Goal: Task Accomplishment & Management: Manage account settings

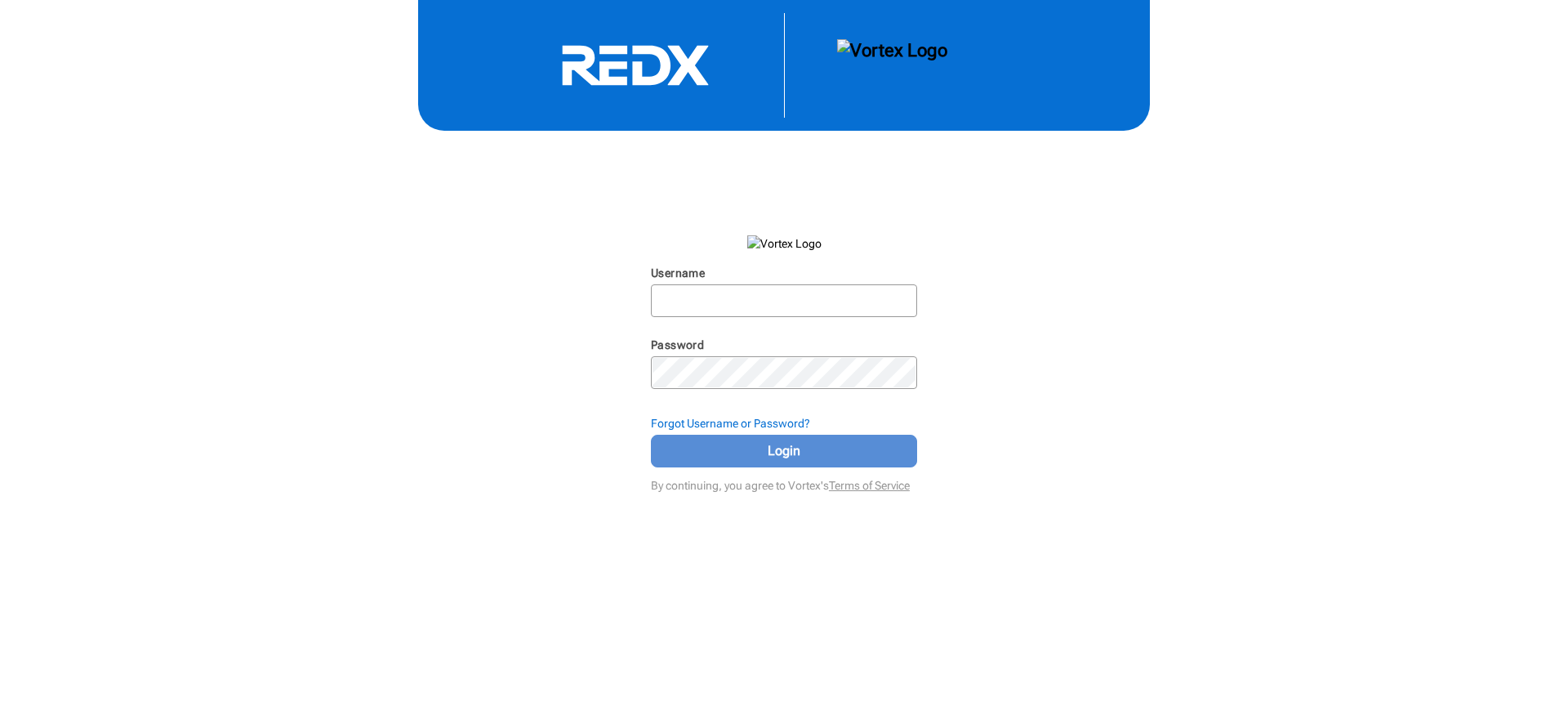
type input "[EMAIL_ADDRESS][DOMAIN_NAME]"
click at [782, 446] on span "Login" at bounding box center [784, 451] width 225 height 19
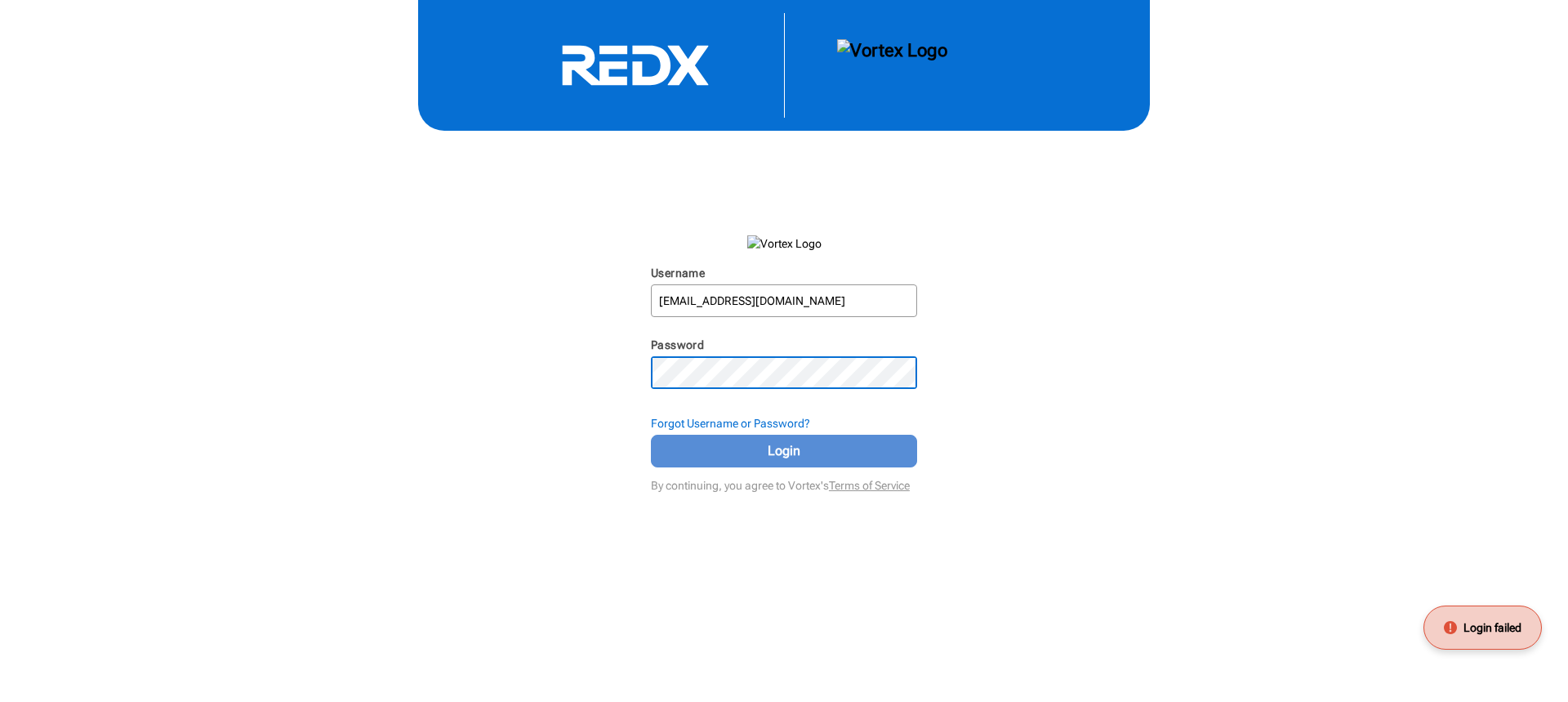
click at [778, 447] on span "Login" at bounding box center [784, 451] width 225 height 19
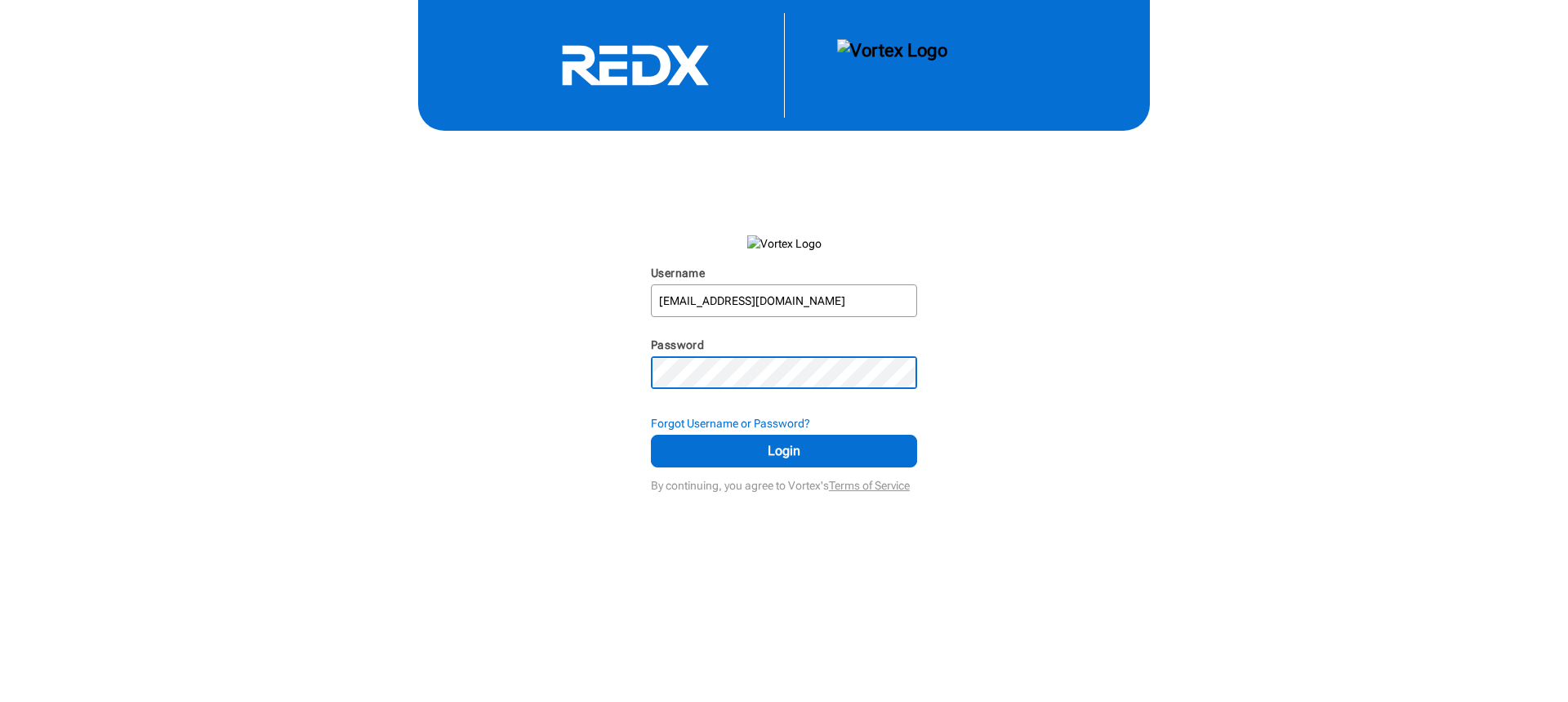
click at [548, 349] on div "Username [PERSON_NAME][EMAIL_ADDRESS][DOMAIN_NAME] N/A Password N/A Forgot User…" at bounding box center [784, 248] width 1568 height 497
click at [817, 450] on span "Login" at bounding box center [784, 451] width 225 height 19
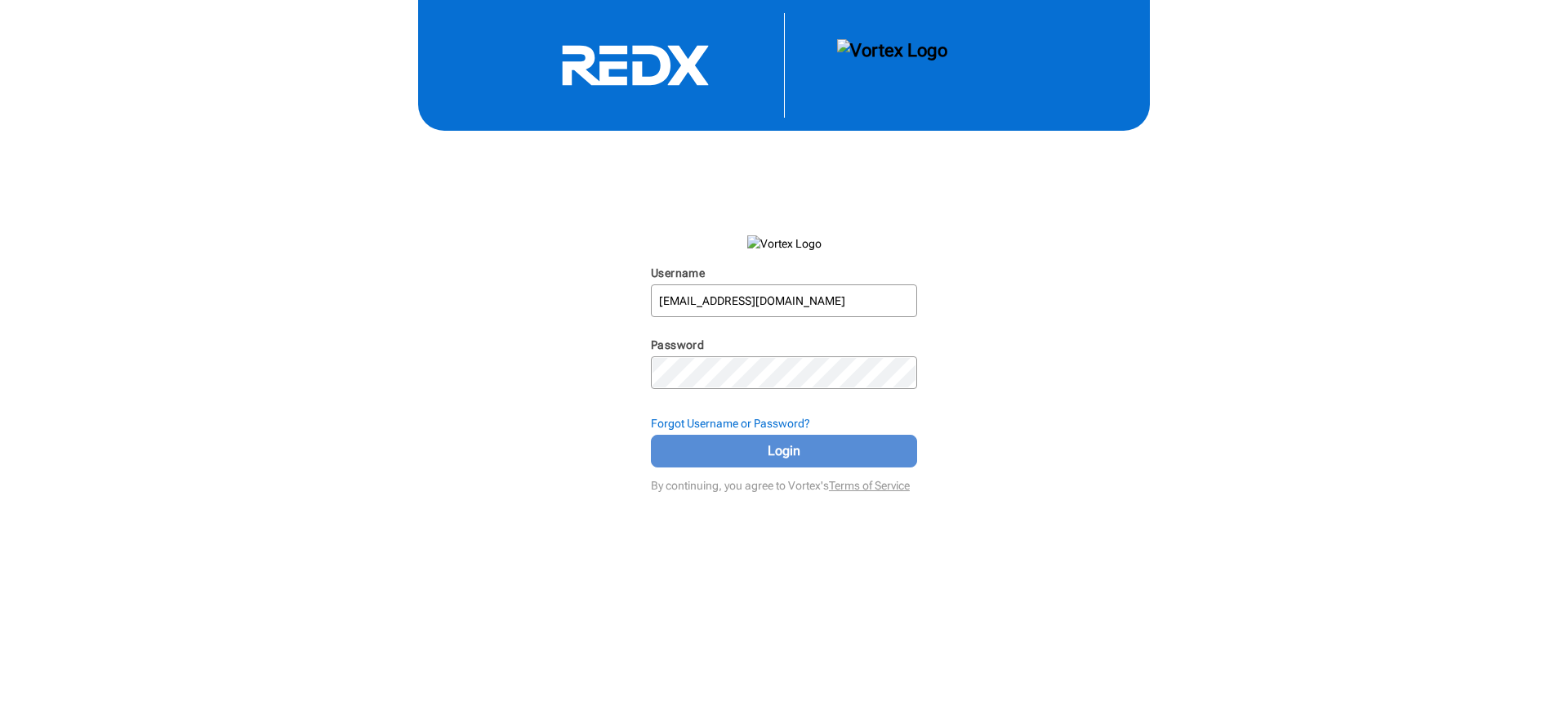
click at [767, 446] on span "Login" at bounding box center [784, 451] width 225 height 19
type input "[EMAIL_ADDRESS][DOMAIN_NAME]"
click at [793, 454] on span "Login" at bounding box center [784, 451] width 225 height 19
click at [781, 462] on button "Login" at bounding box center [783, 451] width 266 height 33
